Goal: Find specific page/section: Find specific page/section

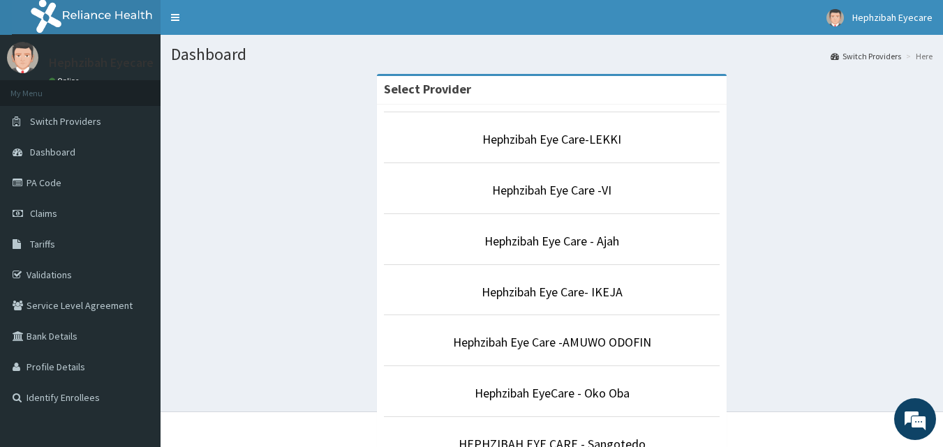
scroll to position [391, 0]
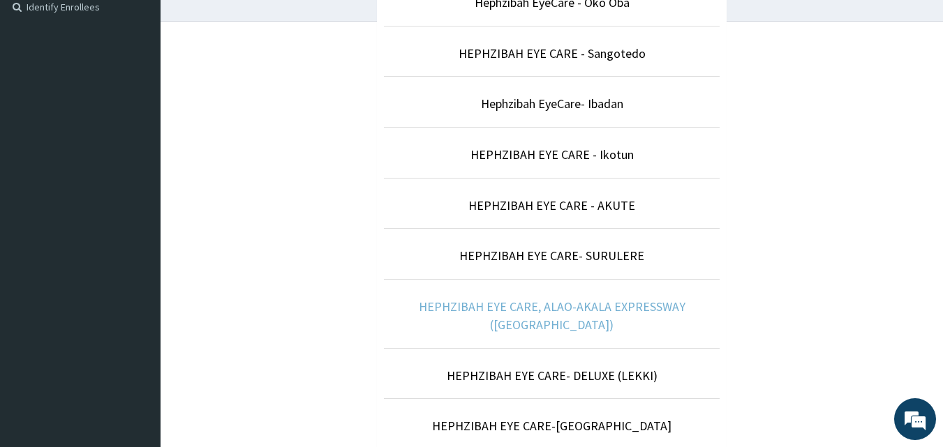
click at [670, 309] on link "HEPHZIBAH EYE CARE, ALAO-AKALA EXPRESSWAY ([GEOGRAPHIC_DATA])" at bounding box center [552, 316] width 267 height 34
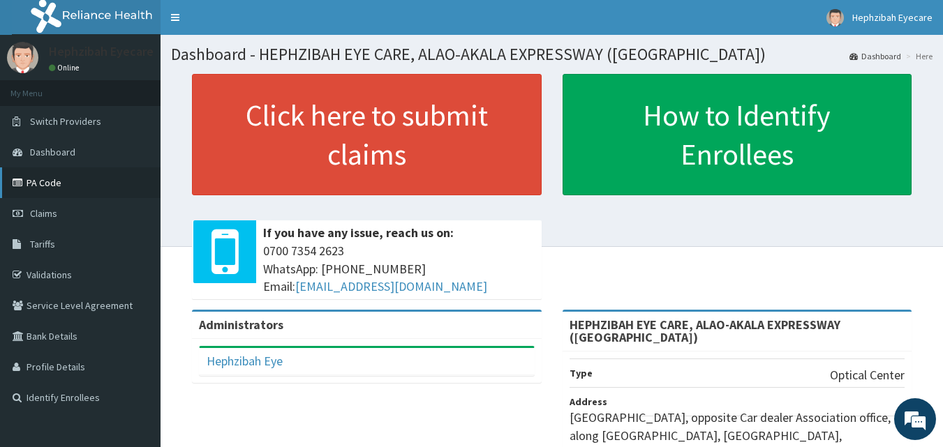
click at [51, 183] on link "PA Code" at bounding box center [80, 182] width 160 height 31
